Goal: Transaction & Acquisition: Purchase product/service

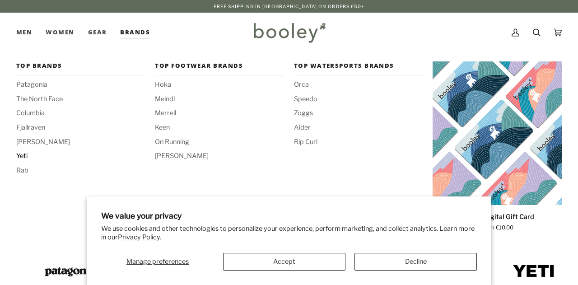
click at [22, 158] on span "Yeti" at bounding box center [80, 156] width 129 height 10
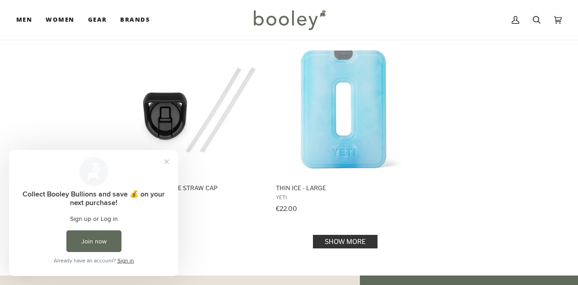
scroll to position [1242, 0]
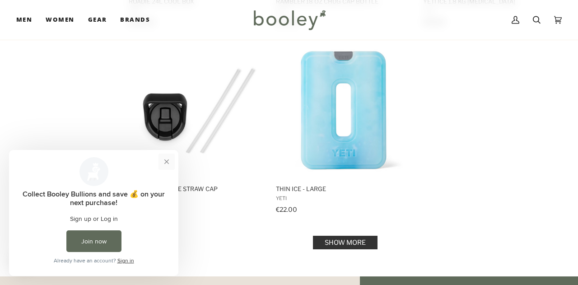
click at [164, 161] on button "Close prompt" at bounding box center [166, 162] width 16 height 16
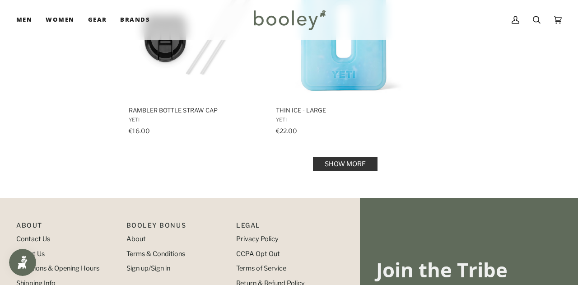
scroll to position [1262, 0]
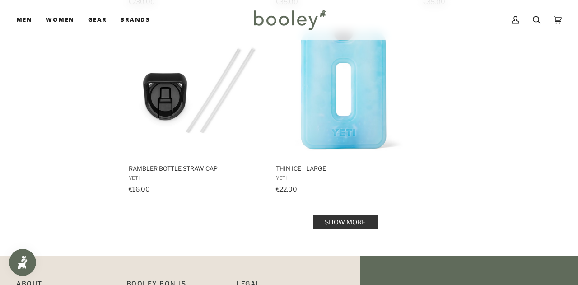
click at [336, 223] on link "Show more" at bounding box center [345, 222] width 65 height 14
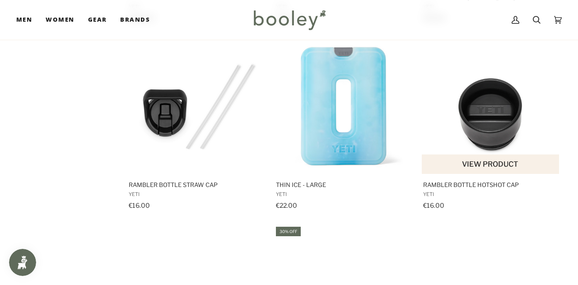
scroll to position [1244, 0]
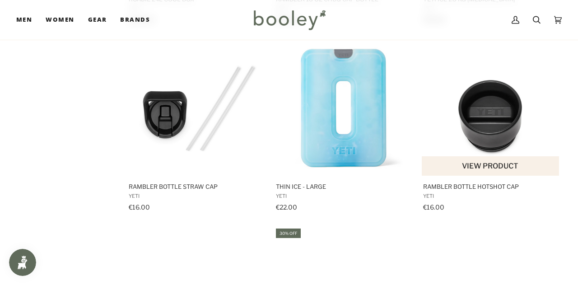
click at [477, 101] on img "Rambler Bottle HotShot Cap" at bounding box center [490, 107] width 135 height 135
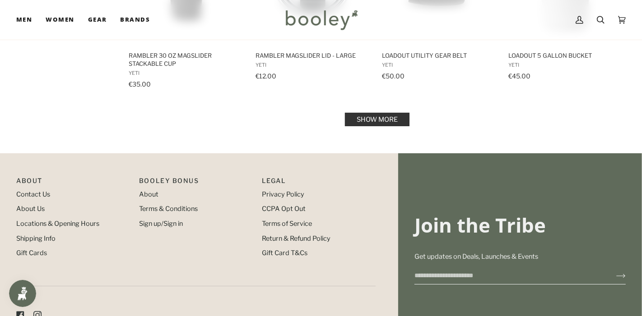
scroll to position [2015, 0]
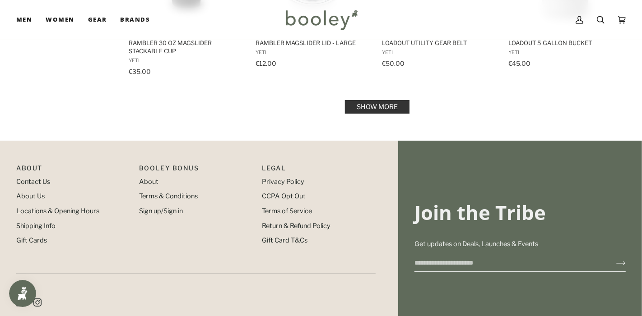
click at [386, 105] on link "Show more" at bounding box center [377, 107] width 65 height 14
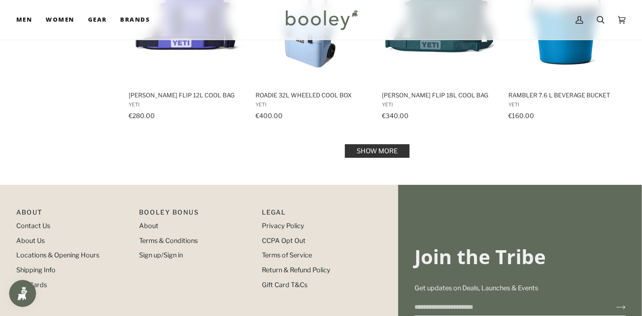
scroll to position [2926, 0]
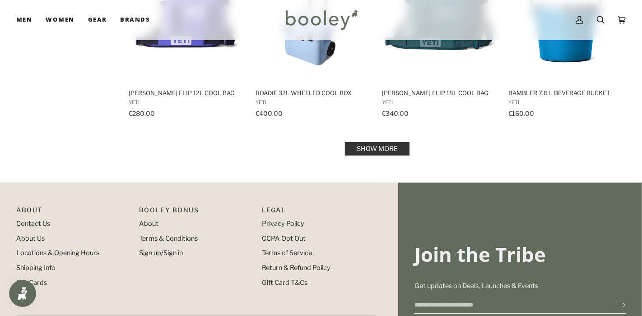
click at [356, 148] on link "Show more" at bounding box center [377, 149] width 65 height 14
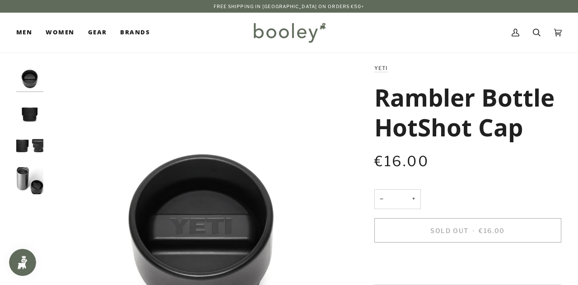
click at [32, 102] on img "Yeti Rambler Bottle HotShot Cap - Booley Galway" at bounding box center [29, 111] width 27 height 27
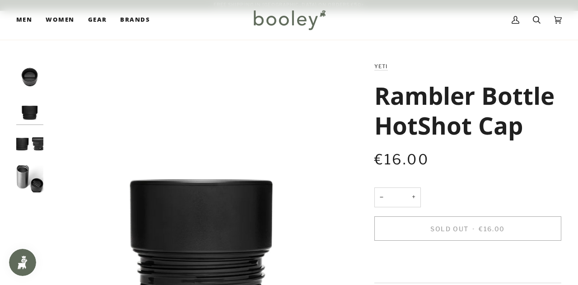
scroll to position [81, 0]
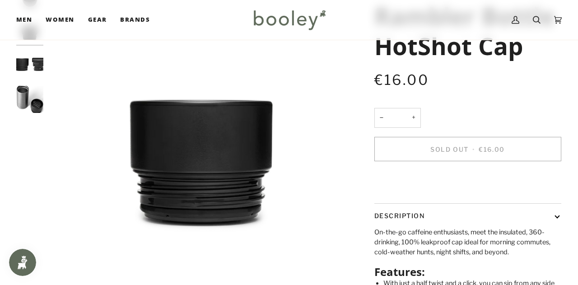
click at [43, 73] on img "Yeti Rambler Bottle HotShot Cap - Booley Galway" at bounding box center [29, 64] width 27 height 27
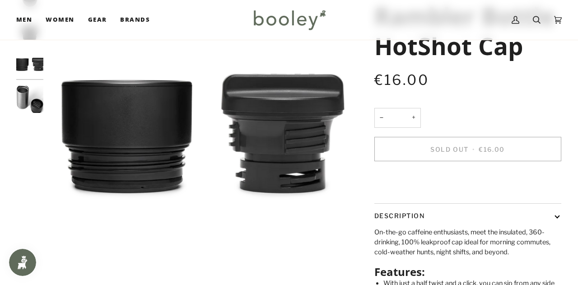
click at [36, 91] on img "Yeti Rambler Bottle HotShot Cap - Booley Galway" at bounding box center [29, 99] width 27 height 27
